Goal: Task Accomplishment & Management: Manage account settings

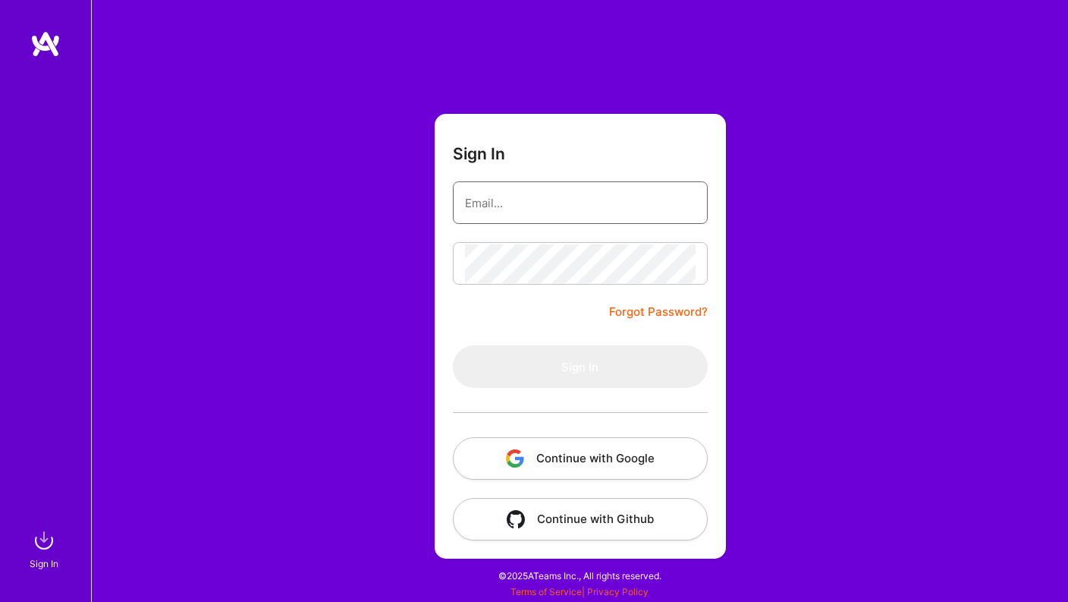
click at [586, 212] on input "email" at bounding box center [580, 203] width 231 height 39
click at [0, 594] on com-1password-button at bounding box center [0, 594] width 0 height 0
click at [571, 198] on input "email" at bounding box center [580, 203] width 231 height 39
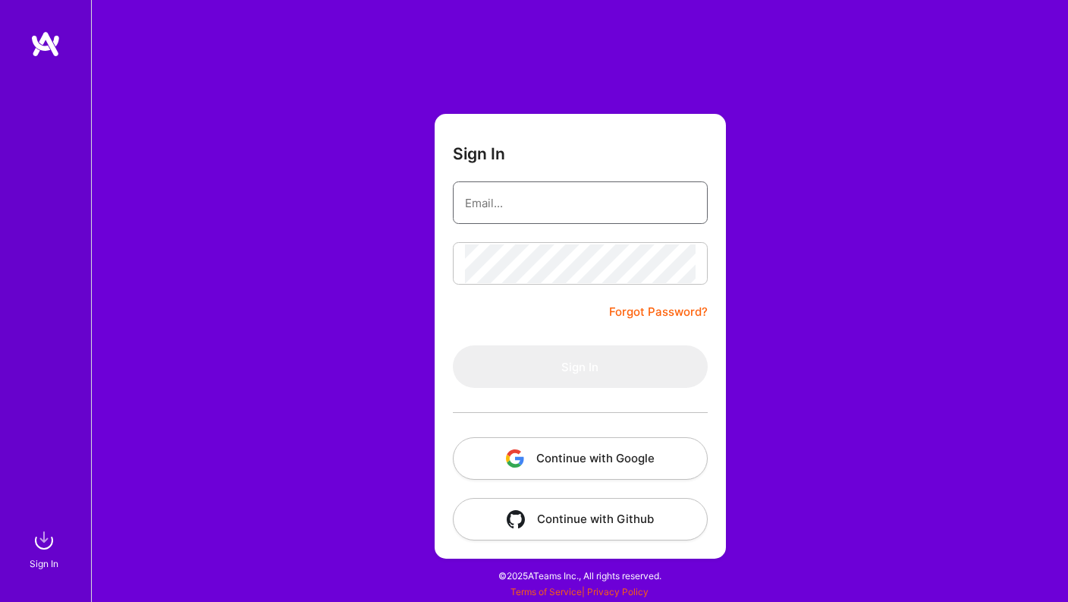
type input "[PERSON_NAME][EMAIL_ADDRESS][PERSON_NAME][DOMAIN_NAME]"
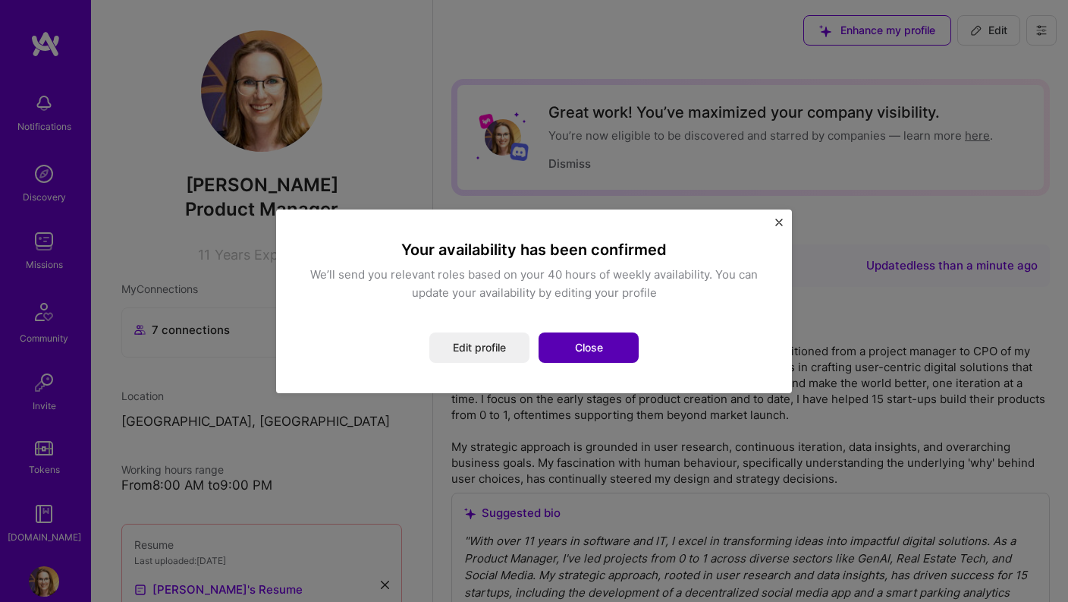
click at [602, 344] on button "Close" at bounding box center [589, 347] width 100 height 30
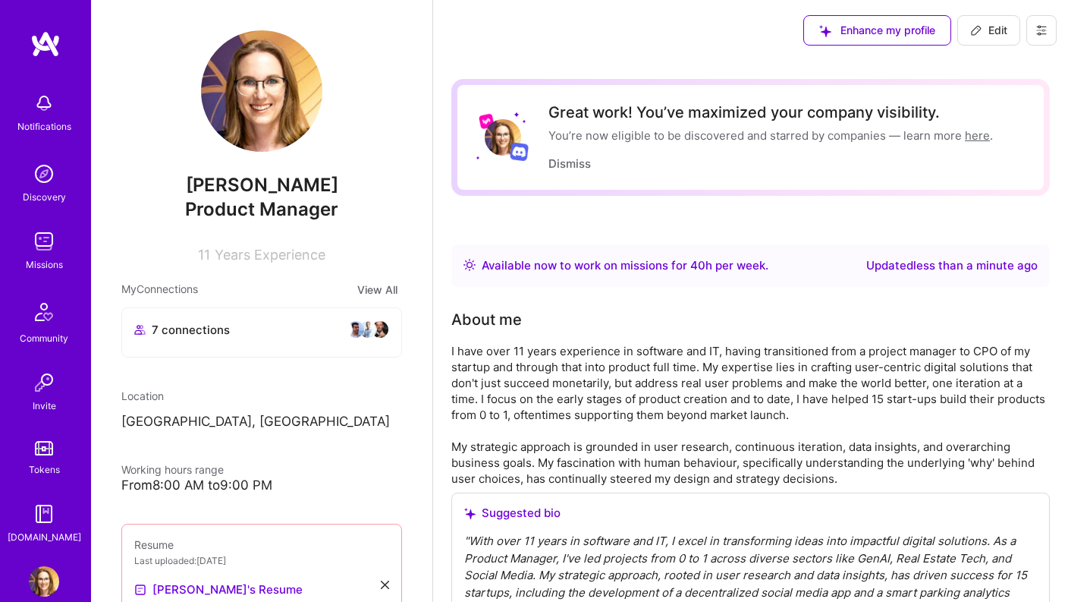
click at [51, 268] on div "Missions" at bounding box center [44, 264] width 37 height 16
